Goal: Check status: Check status

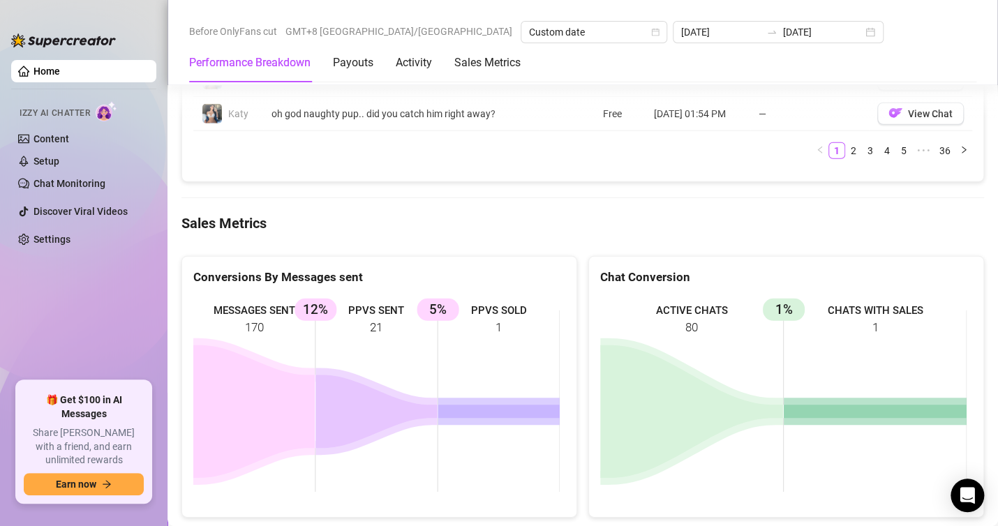
scroll to position [1560, 0]
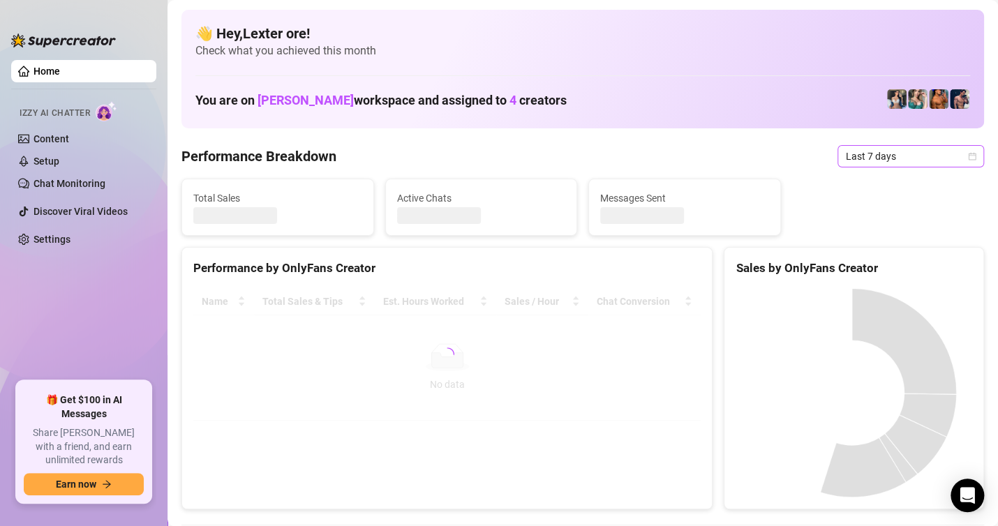
click at [904, 156] on span "Last 7 days" at bounding box center [911, 156] width 130 height 21
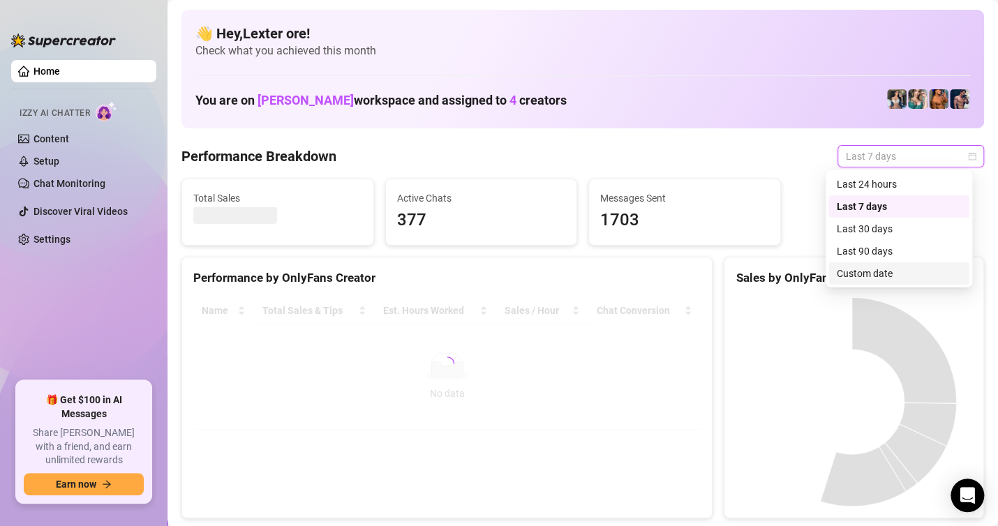
click at [870, 279] on div "Custom date" at bounding box center [899, 273] width 124 height 15
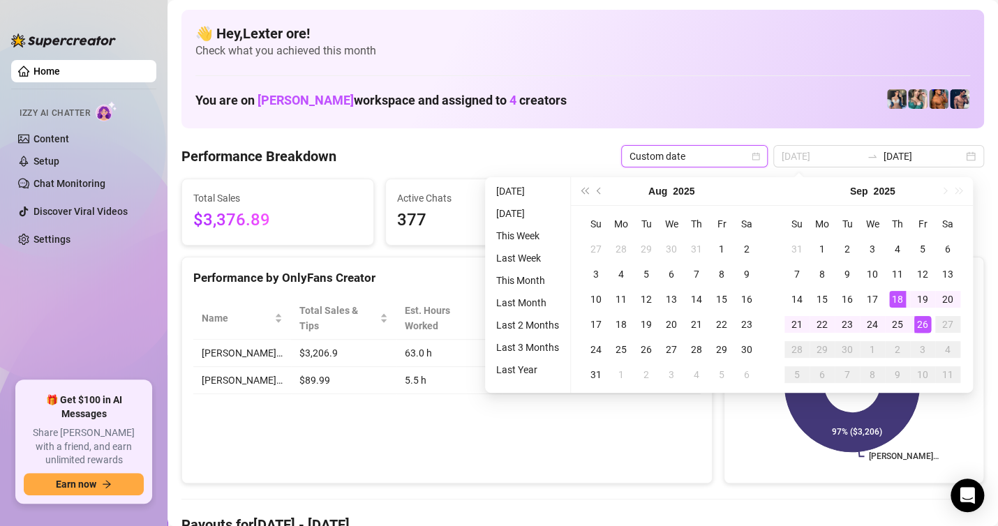
type input "[DATE]"
click at [921, 323] on div "26" at bounding box center [922, 324] width 17 height 17
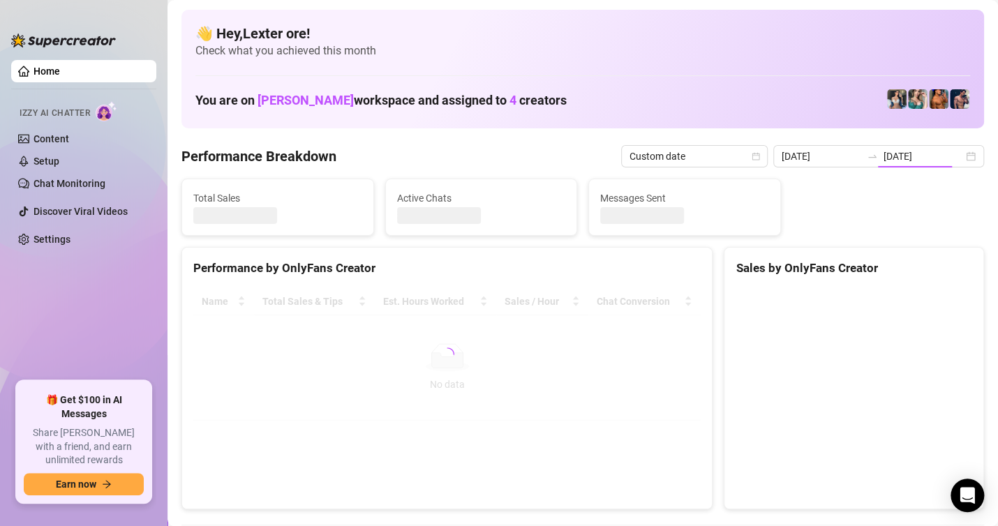
type input "[DATE]"
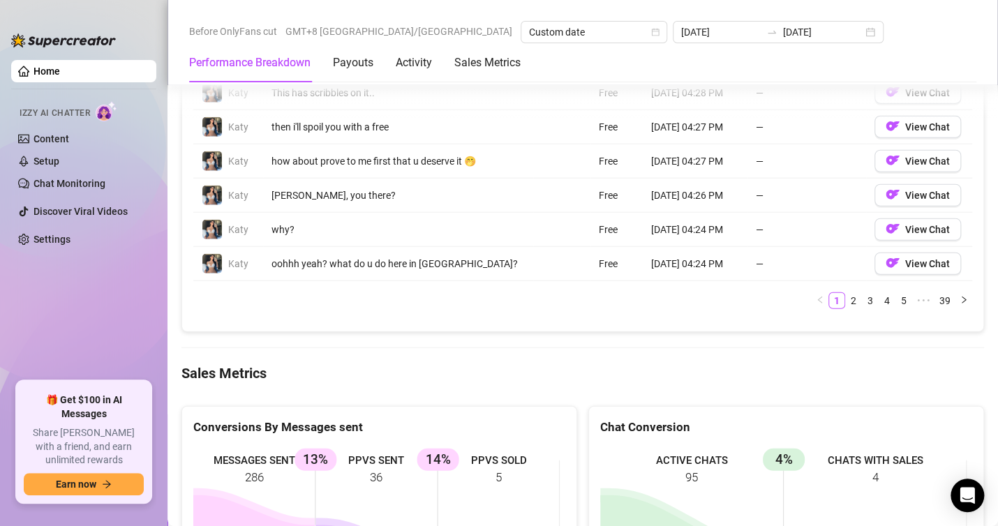
scroll to position [1815, 0]
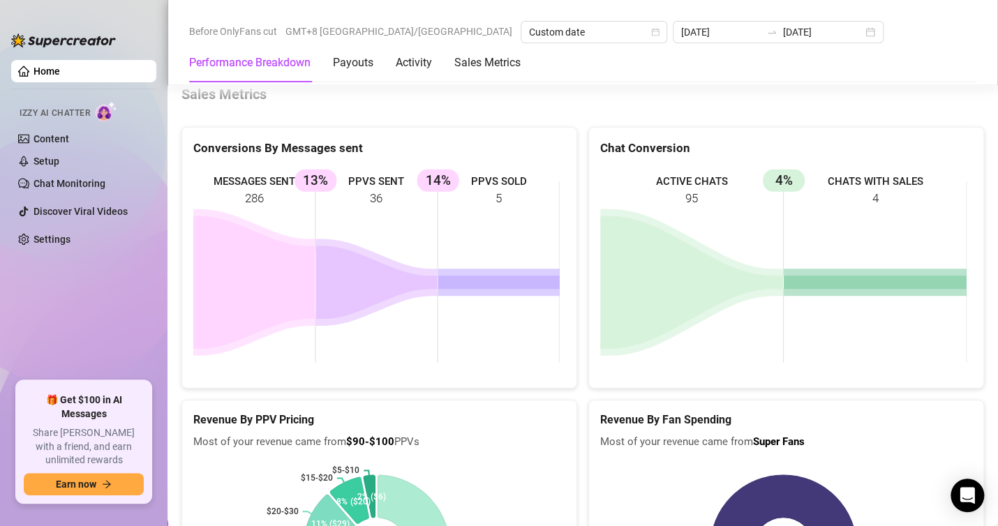
drag, startPoint x: 384, startPoint y: 322, endPoint x: 407, endPoint y: 321, distance: 23.0
click at [403, 321] on rect at bounding box center [376, 271] width 366 height 209
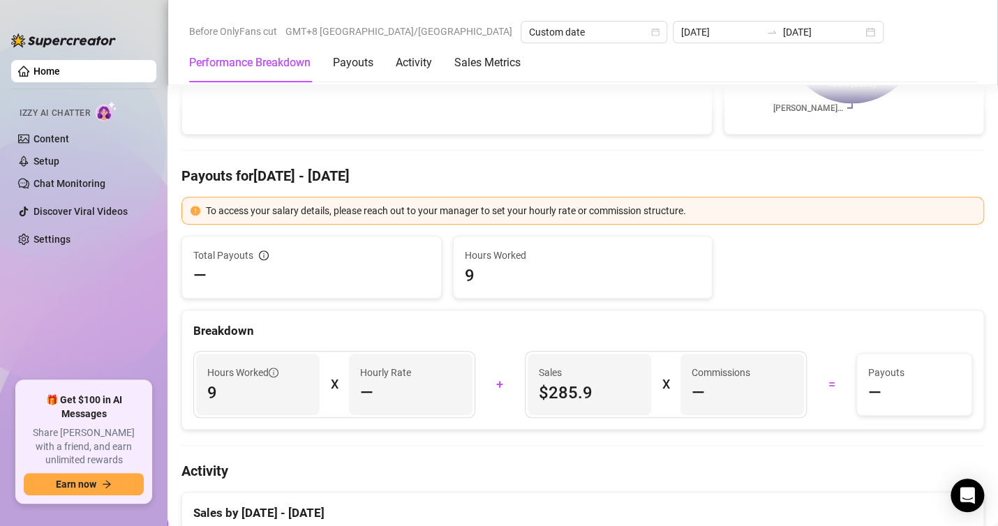
scroll to position [0, 0]
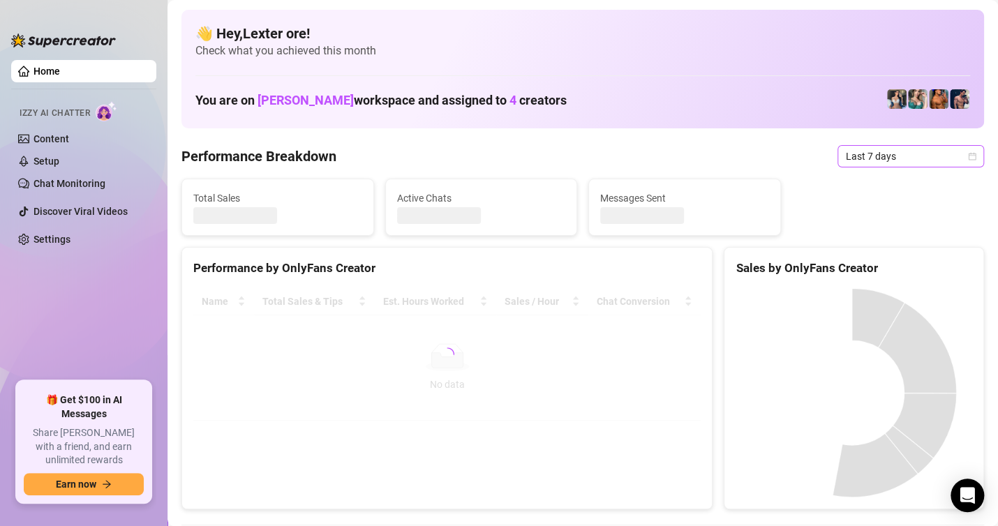
click at [862, 158] on span "Last 7 days" at bounding box center [911, 156] width 130 height 21
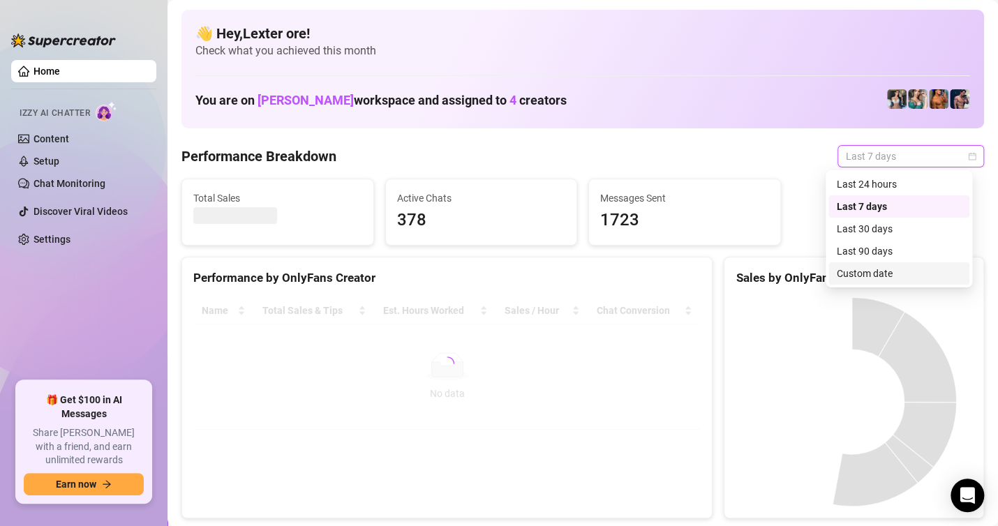
click at [857, 270] on div "Custom date" at bounding box center [899, 273] width 124 height 15
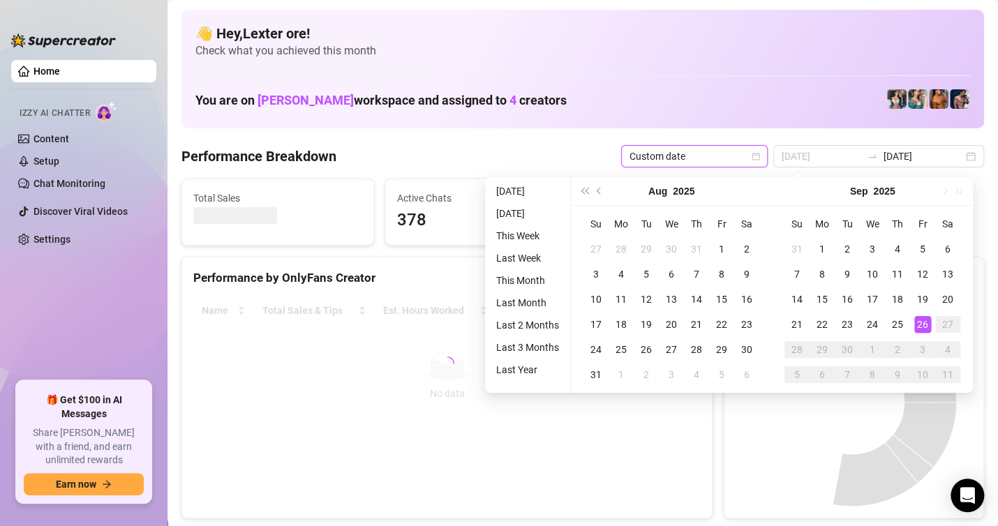
click at [920, 322] on div "26" at bounding box center [922, 324] width 17 height 17
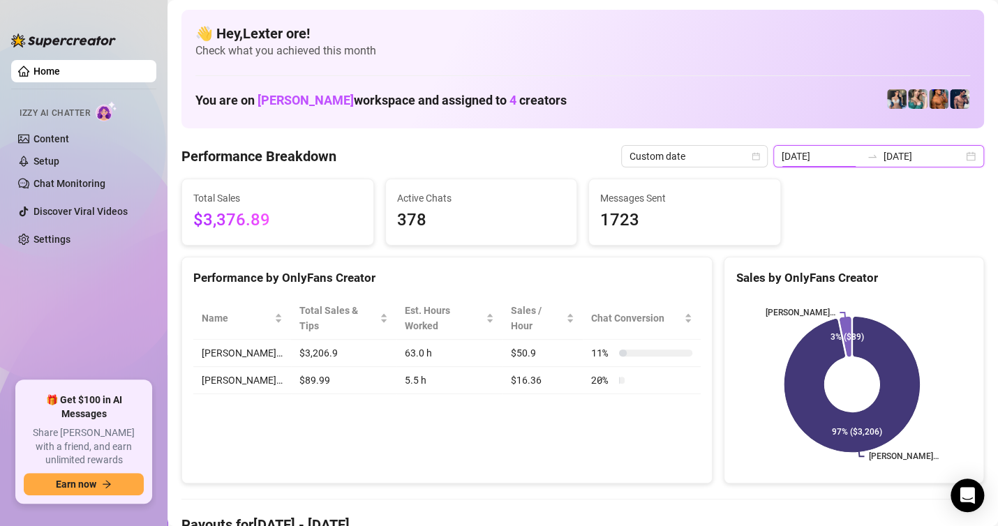
click at [828, 154] on input "2025-09-19" at bounding box center [822, 156] width 80 height 15
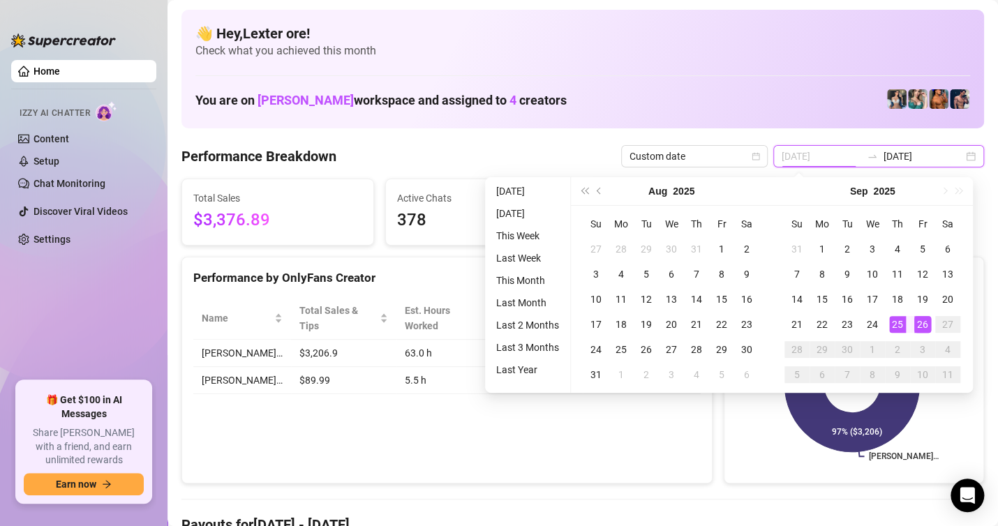
type input "2025-09-26"
click at [919, 327] on div "26" at bounding box center [922, 324] width 17 height 17
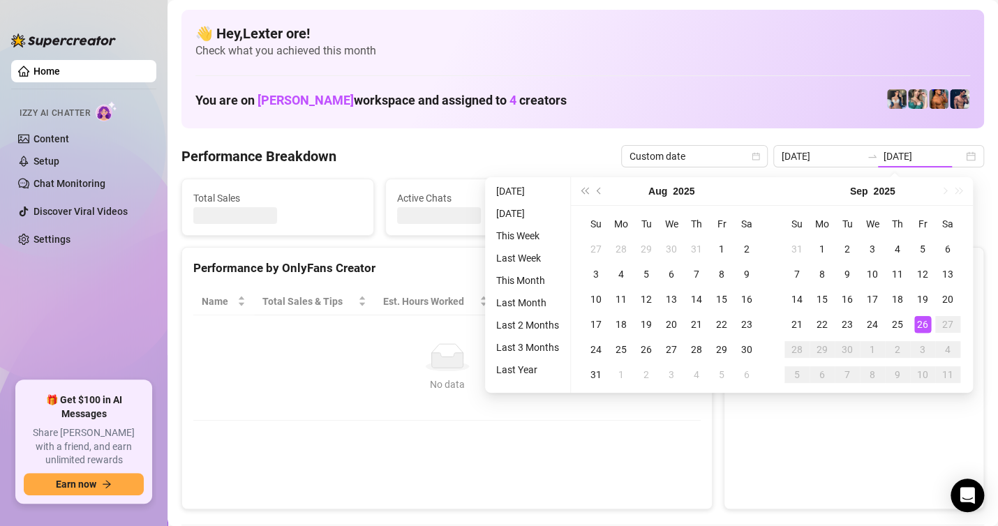
type input "2025-09-26"
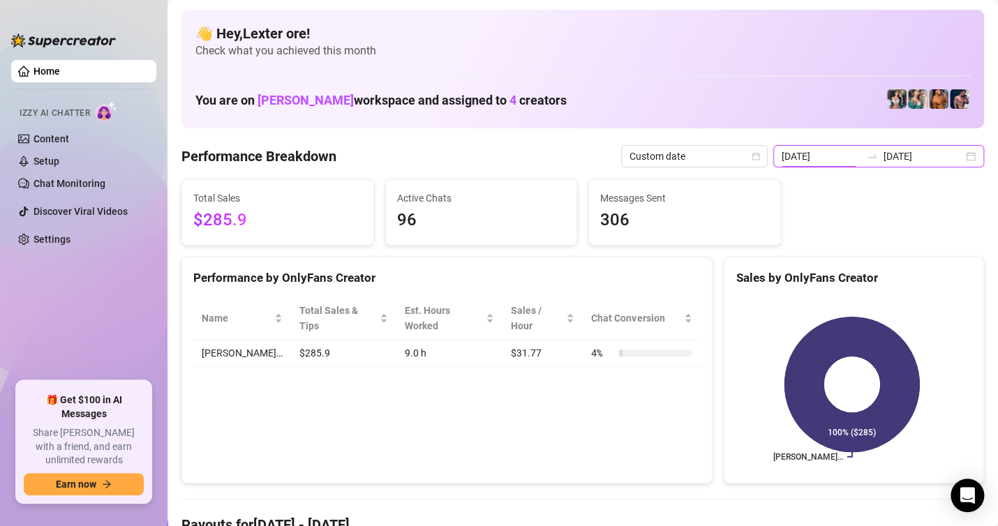
click at [820, 154] on input "2025-09-26" at bounding box center [822, 156] width 80 height 15
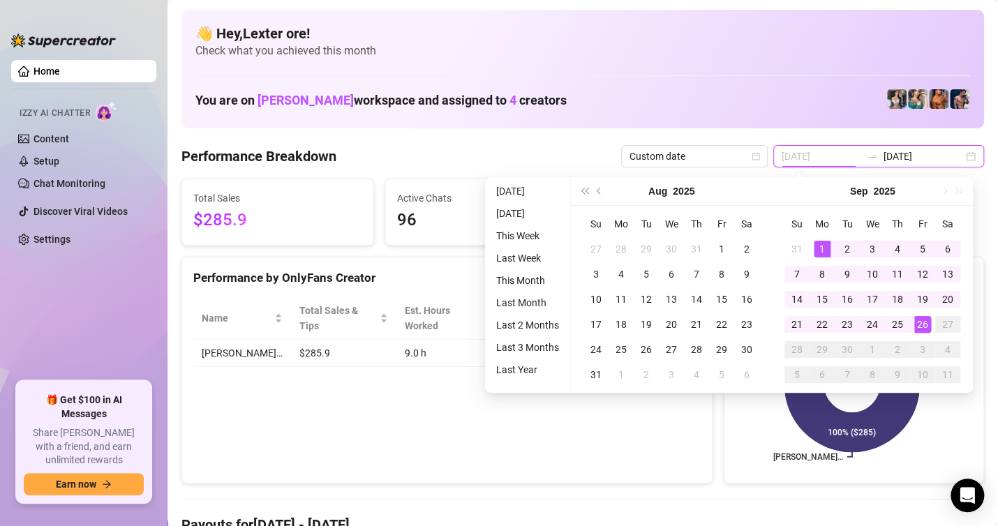
type input "2025-09-01"
click at [828, 253] on div "1" at bounding box center [822, 249] width 17 height 17
type input "2025-09-26"
click at [916, 323] on div "26" at bounding box center [922, 324] width 17 height 17
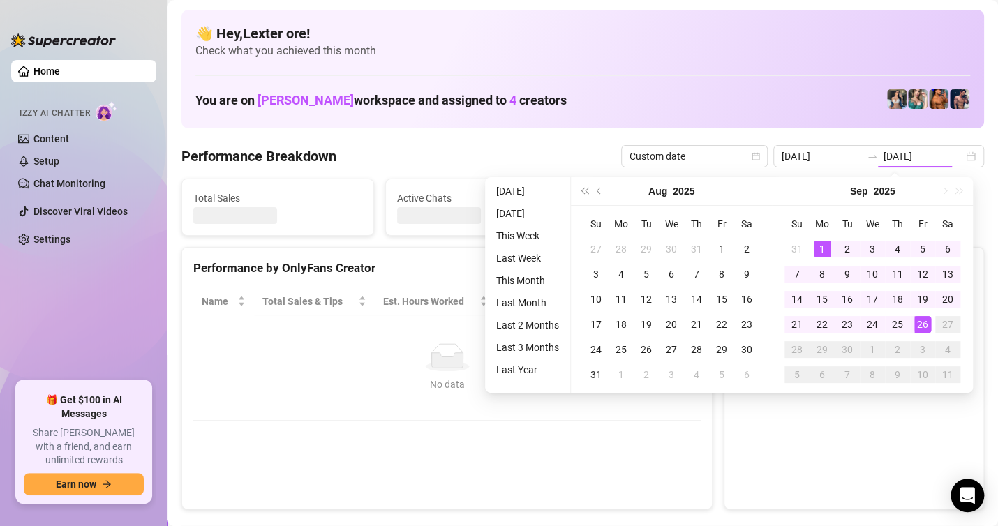
type input "2025-09-01"
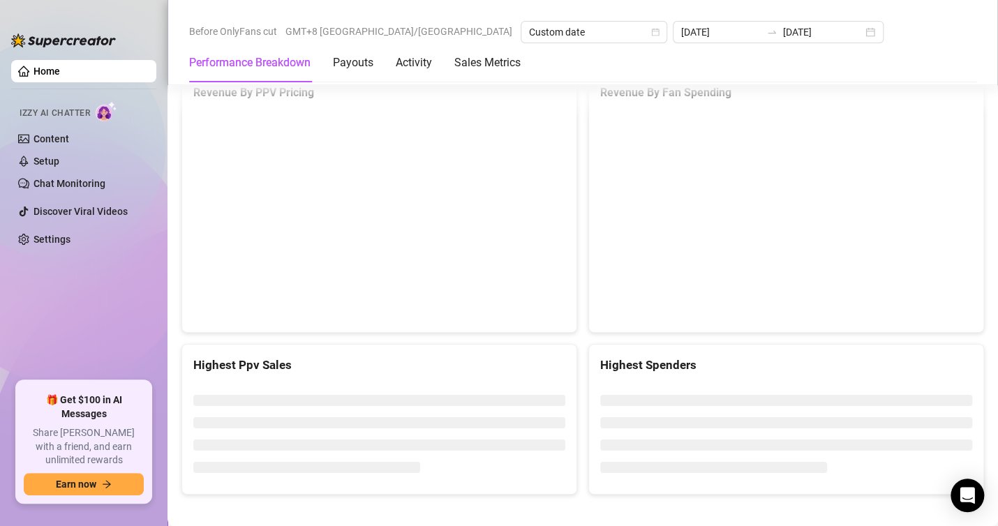
scroll to position [2147, 0]
